Goal: Information Seeking & Learning: Learn about a topic

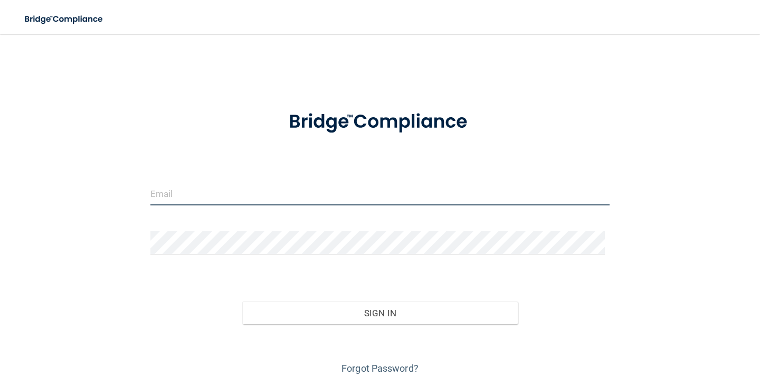
click at [198, 185] on input "email" at bounding box center [379, 194] width 459 height 24
click at [201, 194] on input "email" at bounding box center [379, 194] width 459 height 24
type input "[EMAIL_ADDRESS][DOMAIN_NAME]"
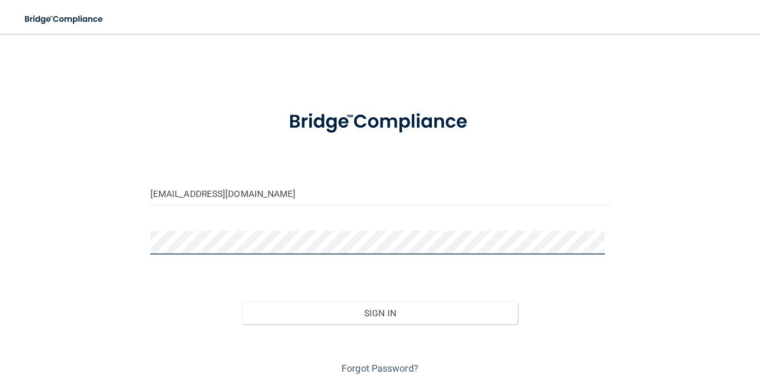
click at [242, 301] on button "Sign In" at bounding box center [379, 312] width 275 height 23
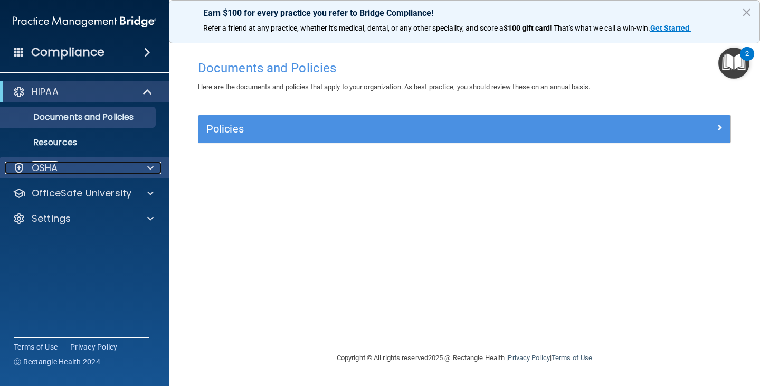
click at [150, 169] on span at bounding box center [150, 167] width 6 height 13
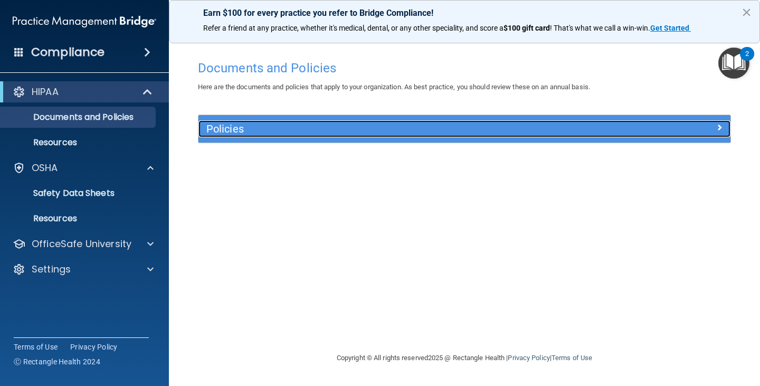
click at [296, 133] on h5 "Policies" at bounding box center [397, 129] width 383 height 12
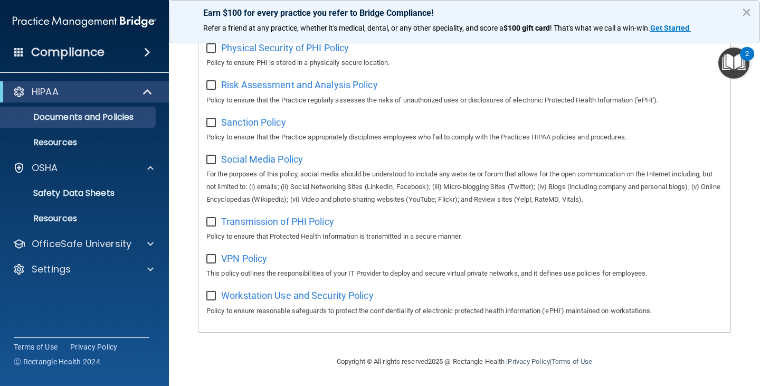
scroll to position [698, 0]
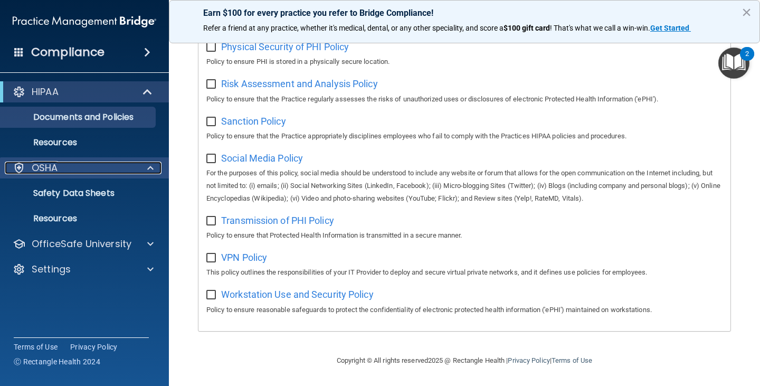
click at [151, 167] on span at bounding box center [150, 167] width 6 height 13
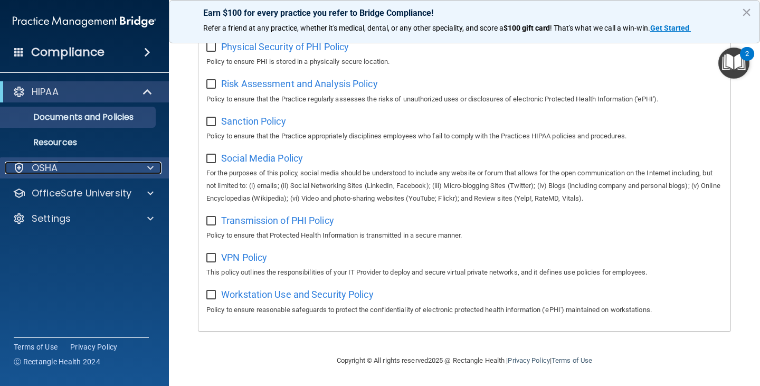
click at [151, 167] on span at bounding box center [150, 167] width 6 height 13
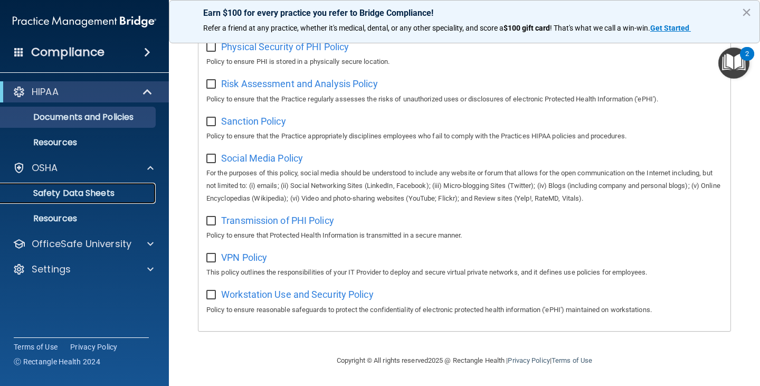
click at [79, 192] on p "Safety Data Sheets" at bounding box center [79, 193] width 144 height 11
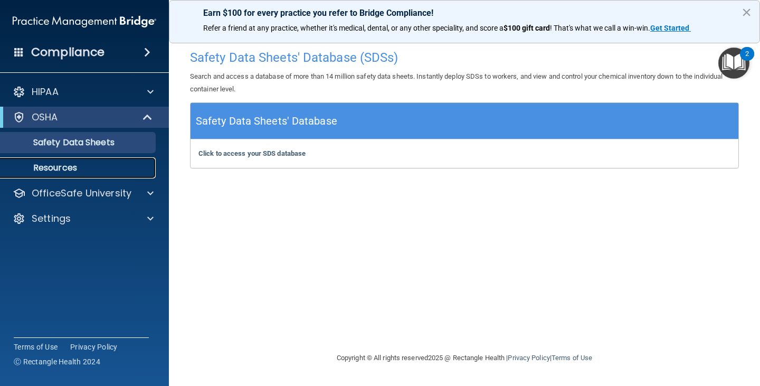
click at [64, 160] on link "Resources" at bounding box center [72, 167] width 166 height 21
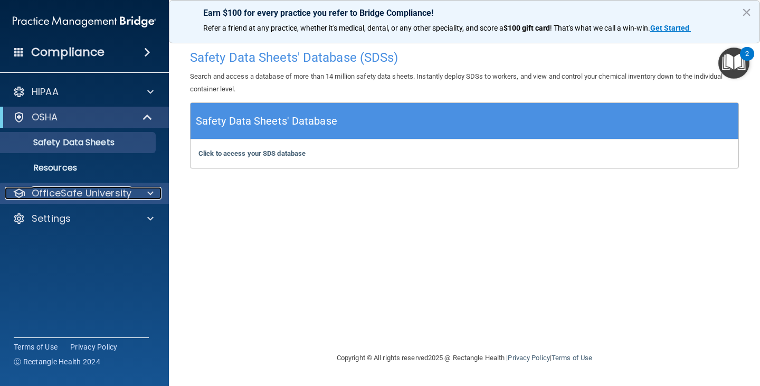
click at [148, 192] on span at bounding box center [150, 193] width 6 height 13
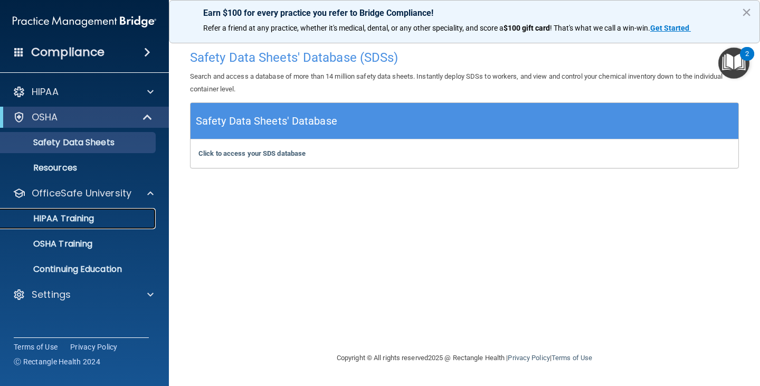
click at [98, 223] on div "HIPAA Training" at bounding box center [79, 218] width 144 height 11
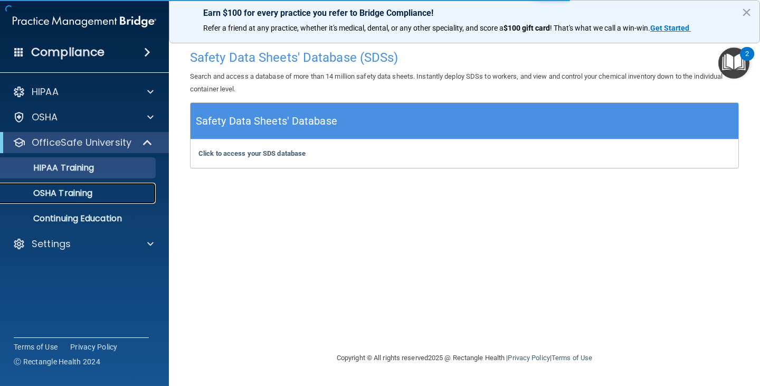
click at [101, 195] on div "OSHA Training" at bounding box center [79, 193] width 144 height 11
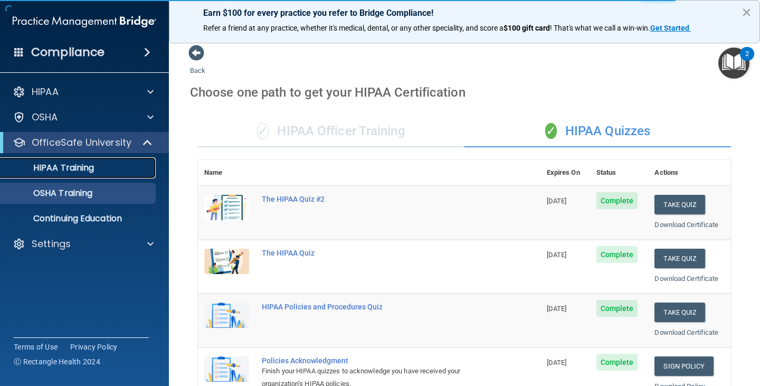
click at [102, 171] on div "HIPAA Training" at bounding box center [79, 168] width 144 height 11
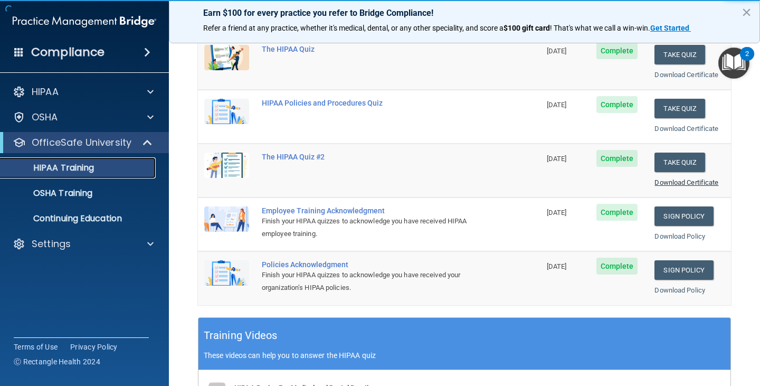
scroll to position [158, 0]
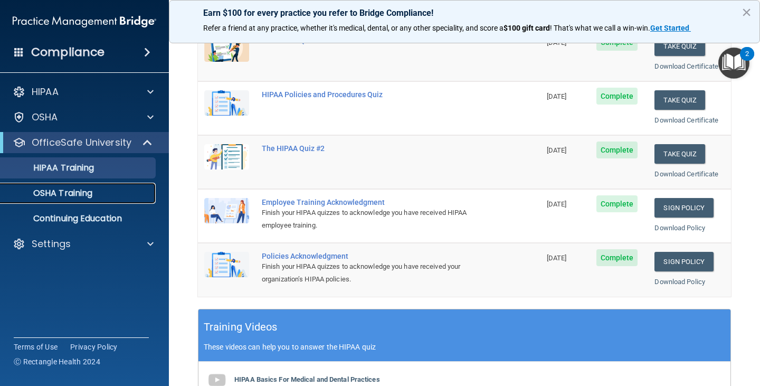
drag, startPoint x: 79, startPoint y: 194, endPoint x: 83, endPoint y: 198, distance: 6.0
click at [78, 194] on p "OSHA Training" at bounding box center [49, 193] width 85 height 11
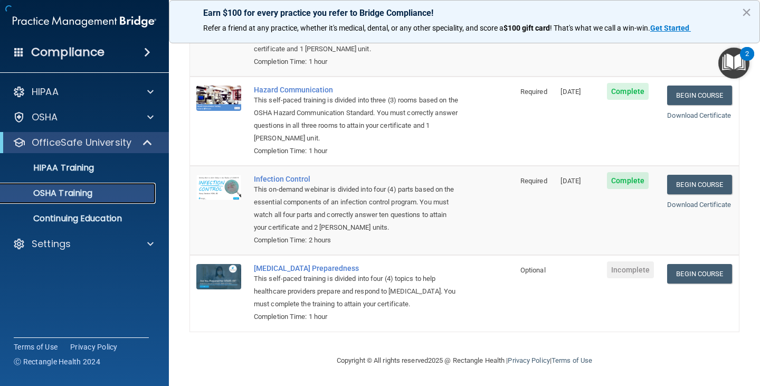
scroll to position [133, 0]
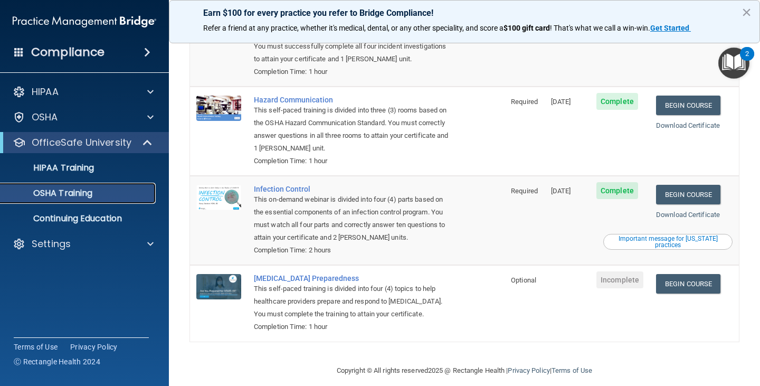
click at [85, 193] on p "OSHA Training" at bounding box center [49, 193] width 85 height 11
click at [683, 276] on link "Begin Course" at bounding box center [688, 284] width 64 height 20
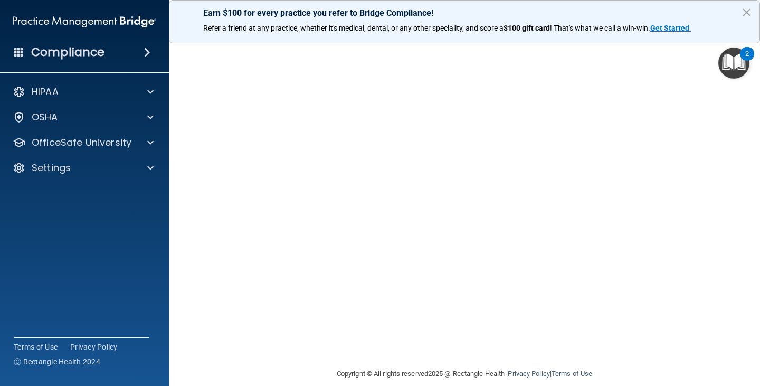
scroll to position [66, 0]
click at [743, 64] on img "Open Resource Center, 2 new notifications" at bounding box center [733, 62] width 31 height 31
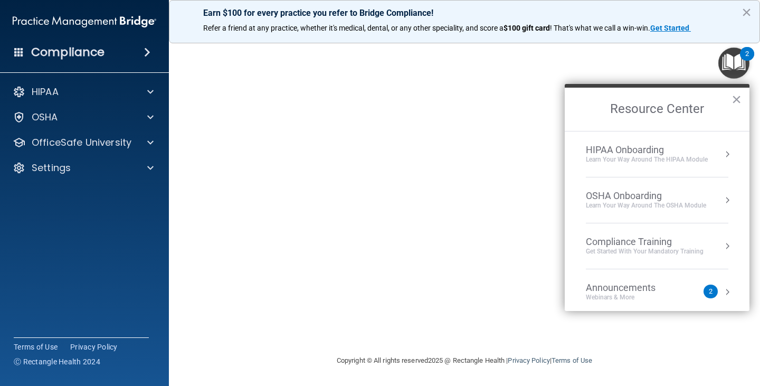
click at [609, 279] on li "Announcements Webinars & More 2" at bounding box center [657, 292] width 142 height 46
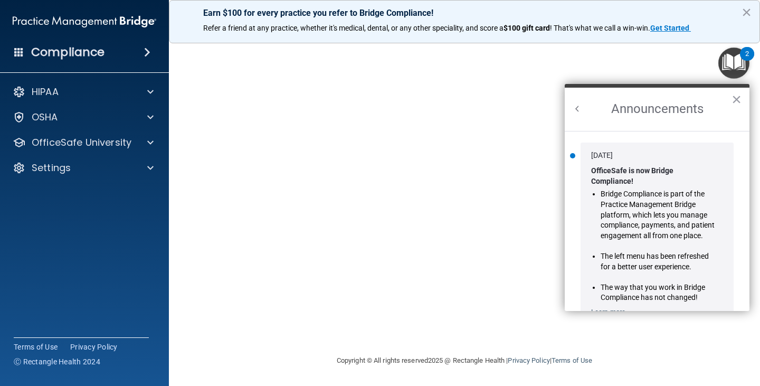
scroll to position [0, 0]
click at [738, 100] on button "×" at bounding box center [736, 99] width 10 height 17
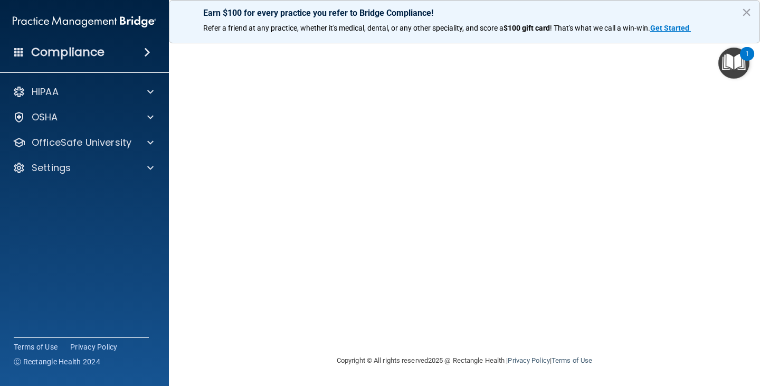
click at [737, 59] on img "Open Resource Center, 1 new notification" at bounding box center [733, 62] width 31 height 31
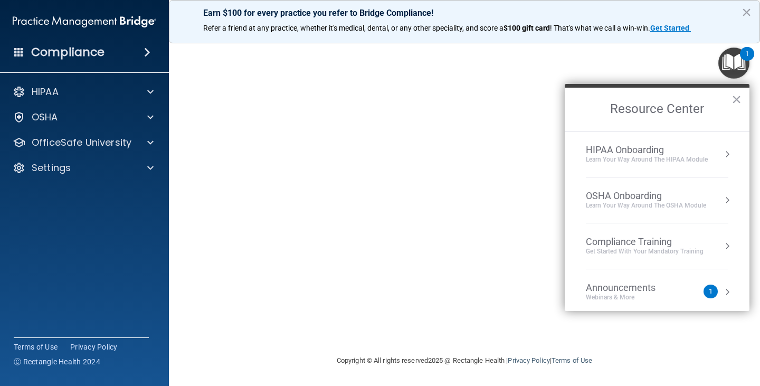
click at [708, 290] on div "1" at bounding box center [710, 291] width 14 height 14
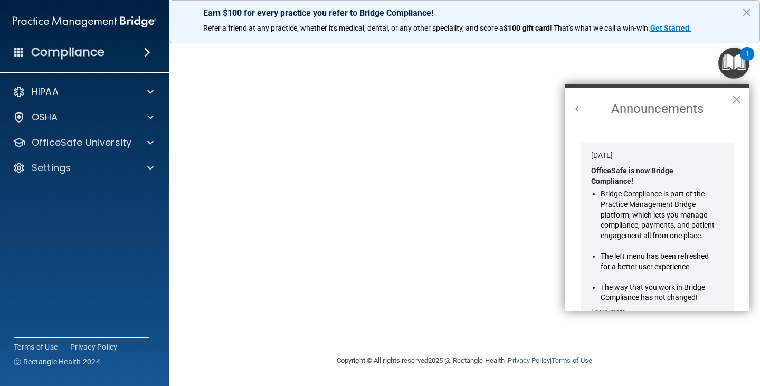
click at [737, 99] on button "×" at bounding box center [736, 99] width 10 height 17
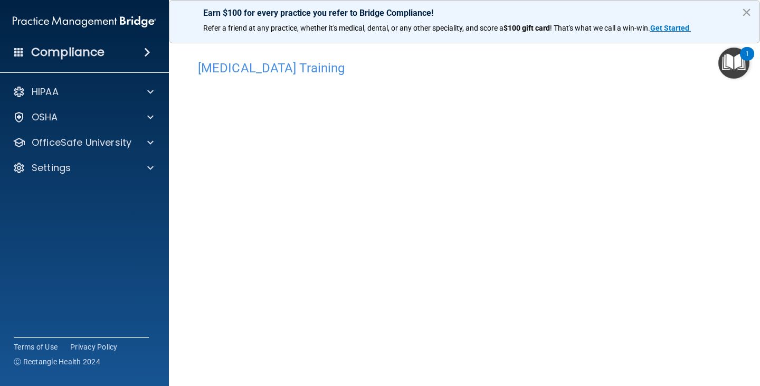
click at [746, 13] on button "×" at bounding box center [746, 12] width 10 height 17
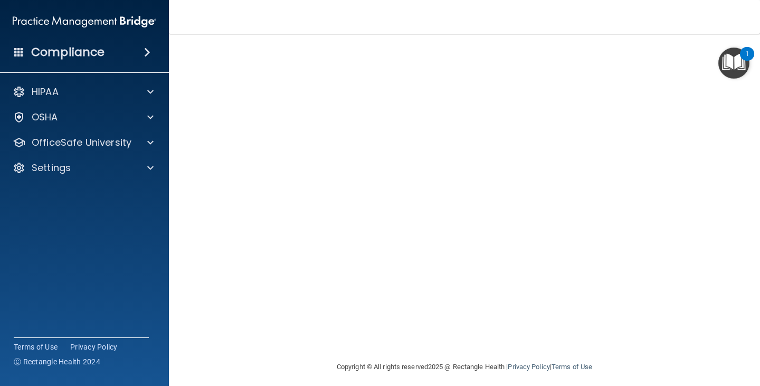
scroll to position [66, 0]
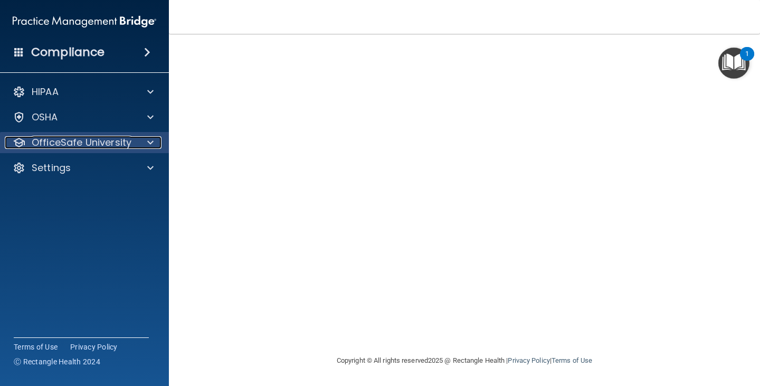
click at [150, 141] on span at bounding box center [150, 142] width 6 height 13
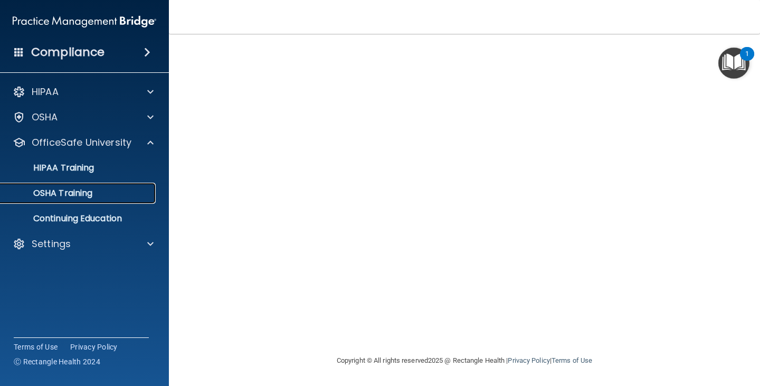
click at [119, 189] on div "OSHA Training" at bounding box center [79, 193] width 144 height 11
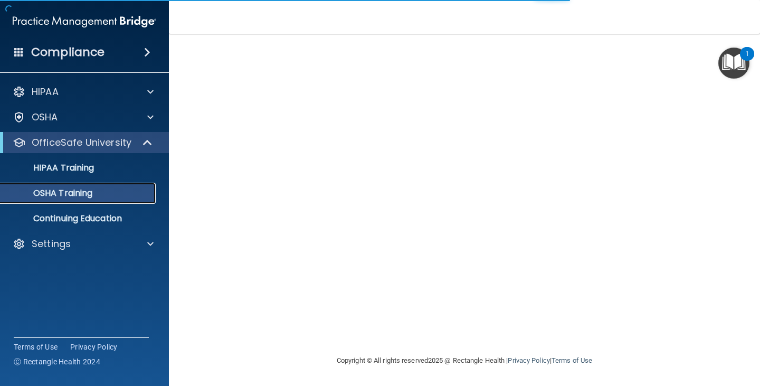
scroll to position [133, 0]
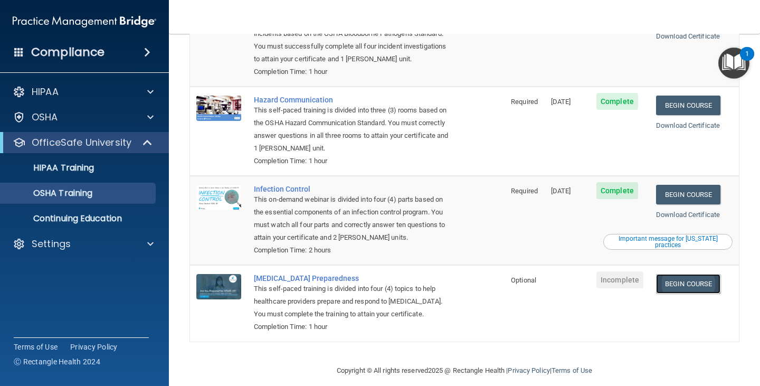
click at [698, 274] on link "Begin Course" at bounding box center [688, 284] width 64 height 20
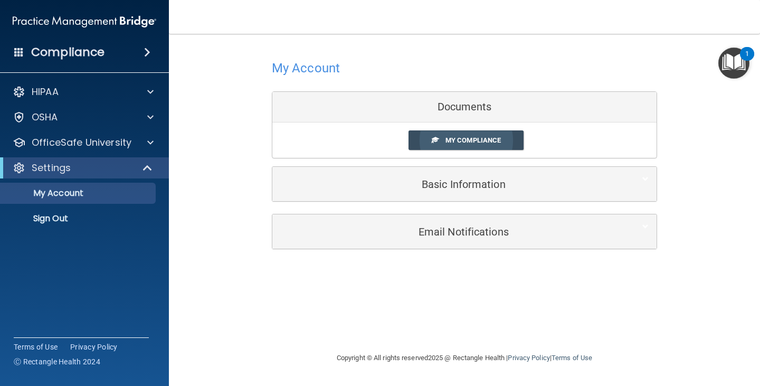
click at [455, 141] on span "My Compliance" at bounding box center [472, 140] width 55 height 8
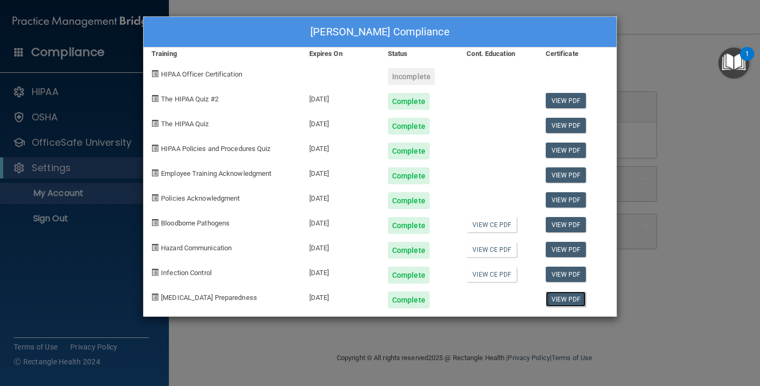
click at [559, 296] on link "View PDF" at bounding box center [566, 298] width 41 height 15
click at [672, 47] on div "[PERSON_NAME] Compliance Training Expires On Status Cont. Education Certificate…" at bounding box center [380, 193] width 760 height 386
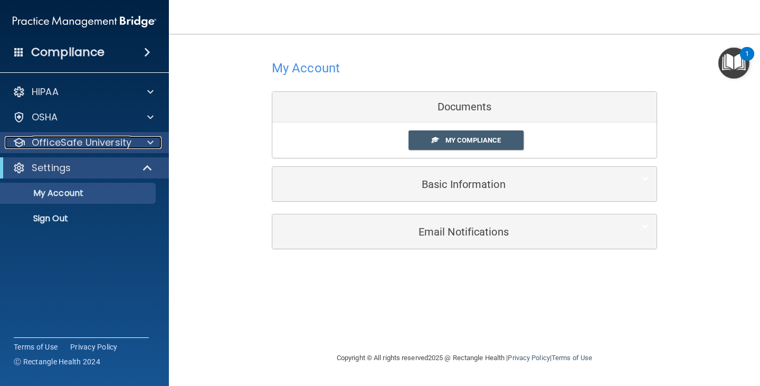
click at [62, 140] on p "OfficeSafe University" at bounding box center [82, 142] width 100 height 13
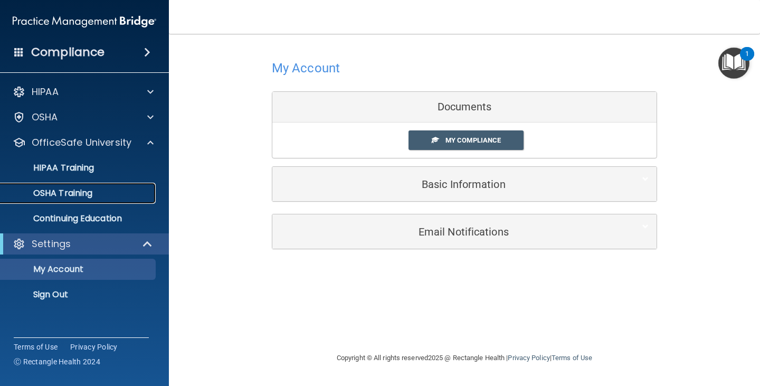
click at [63, 196] on p "OSHA Training" at bounding box center [49, 193] width 85 height 11
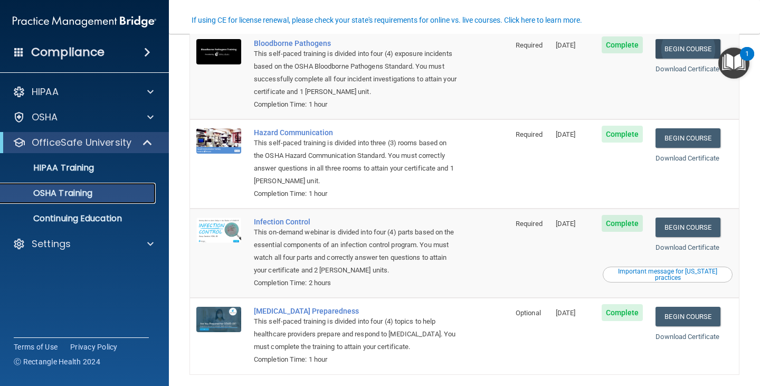
scroll to position [133, 0]
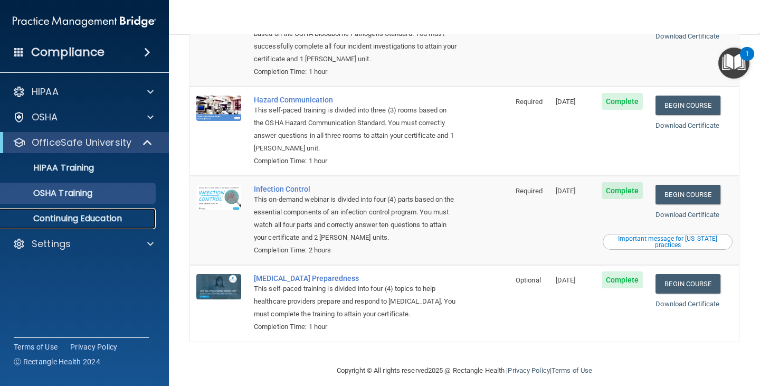
click at [114, 223] on p "Continuing Education" at bounding box center [79, 218] width 144 height 11
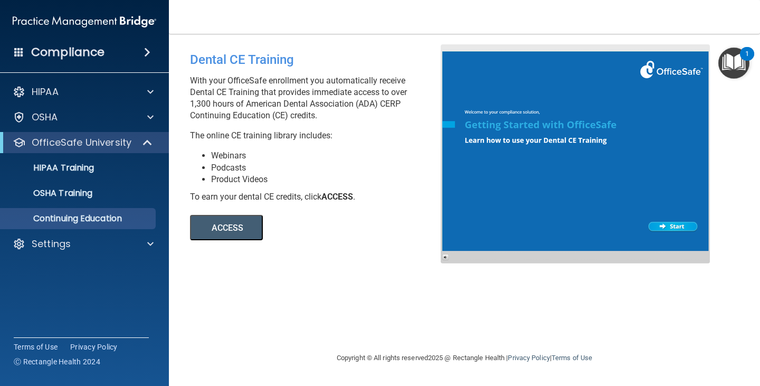
click at [213, 224] on button "ACCESS" at bounding box center [226, 227] width 73 height 25
